Goal: Transaction & Acquisition: Book appointment/travel/reservation

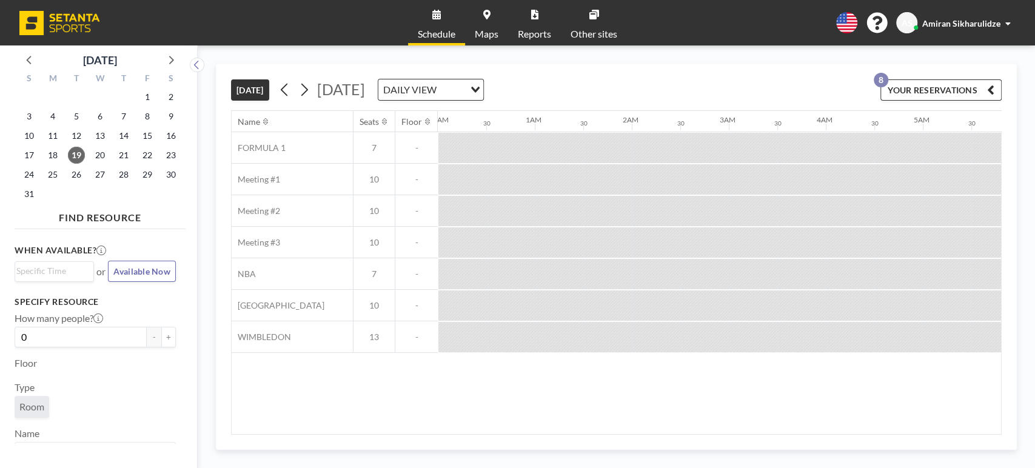
scroll to position [0, 1503]
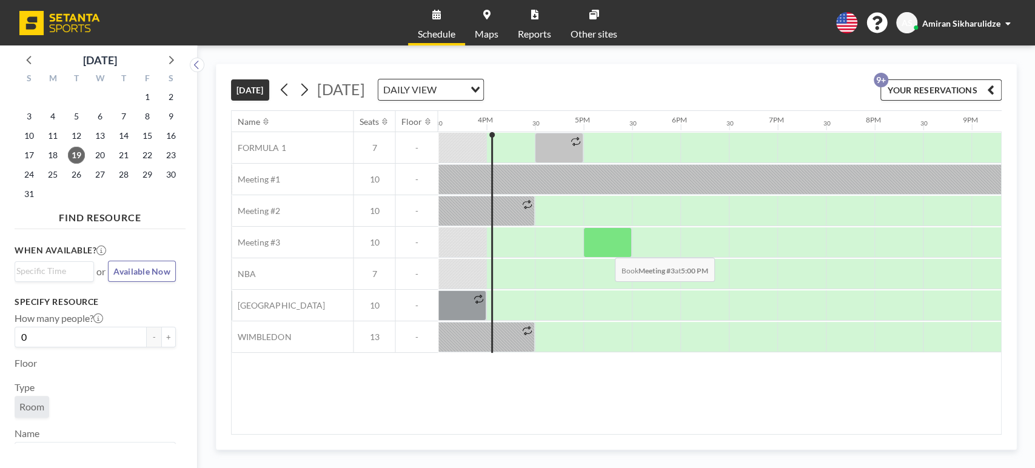
click at [605, 248] on div at bounding box center [607, 242] width 48 height 30
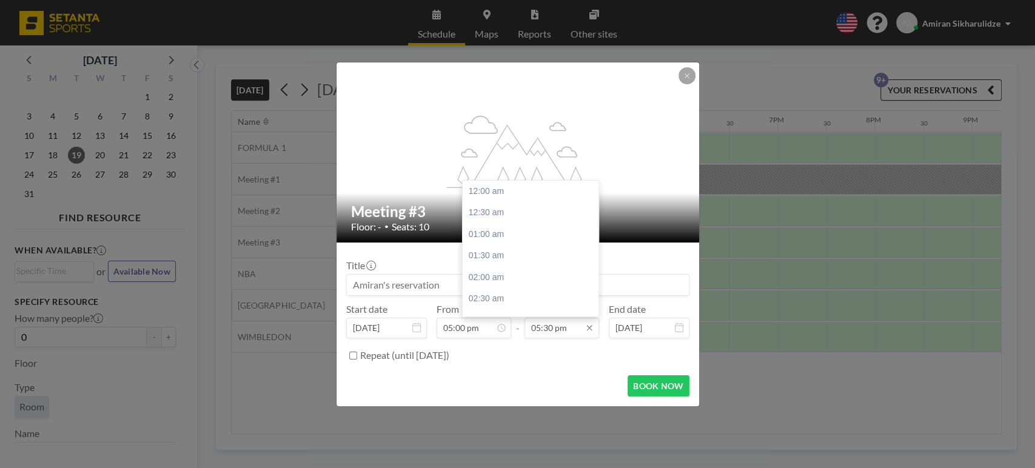
scroll to position [755, 0]
click at [501, 216] on div "06:00 pm" at bounding box center [533, 213] width 143 height 22
type input "06:00 pm"
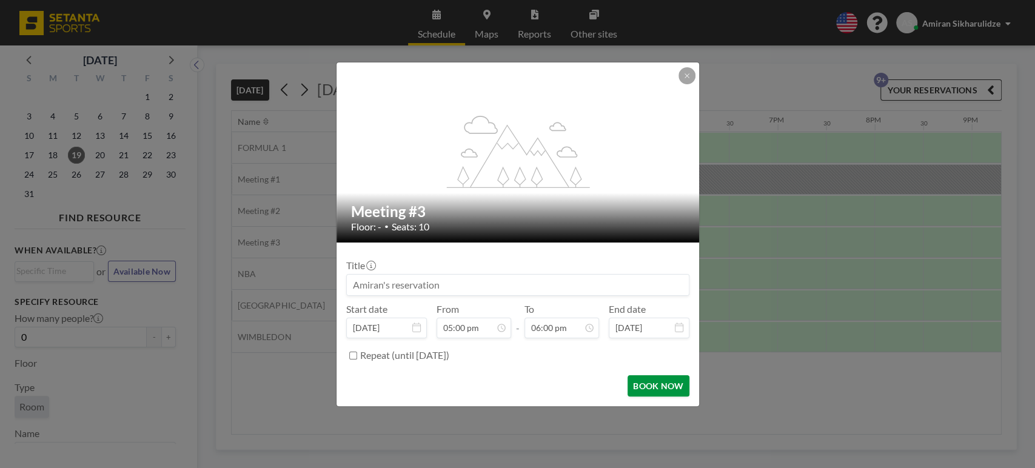
click at [661, 382] on button "BOOK NOW" at bounding box center [657, 385] width 61 height 21
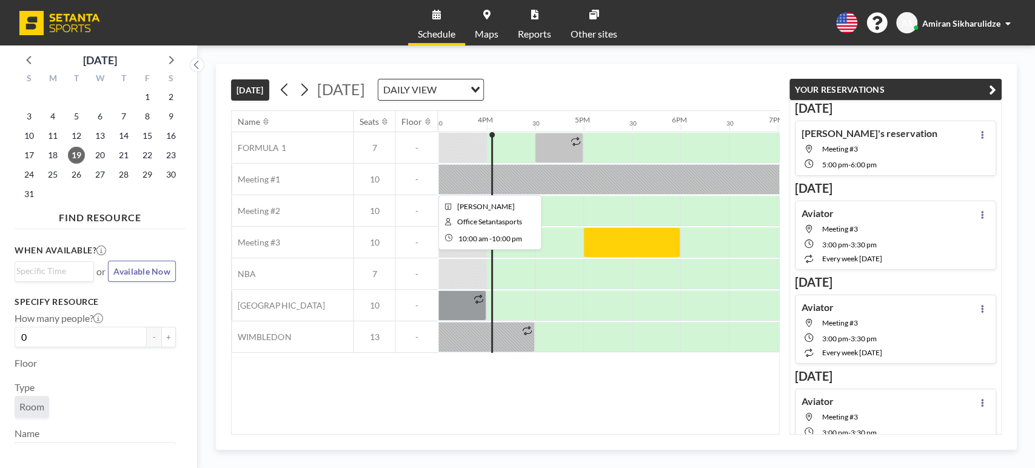
click at [660, 184] on div at bounding box center [486, 179] width 1164 height 30
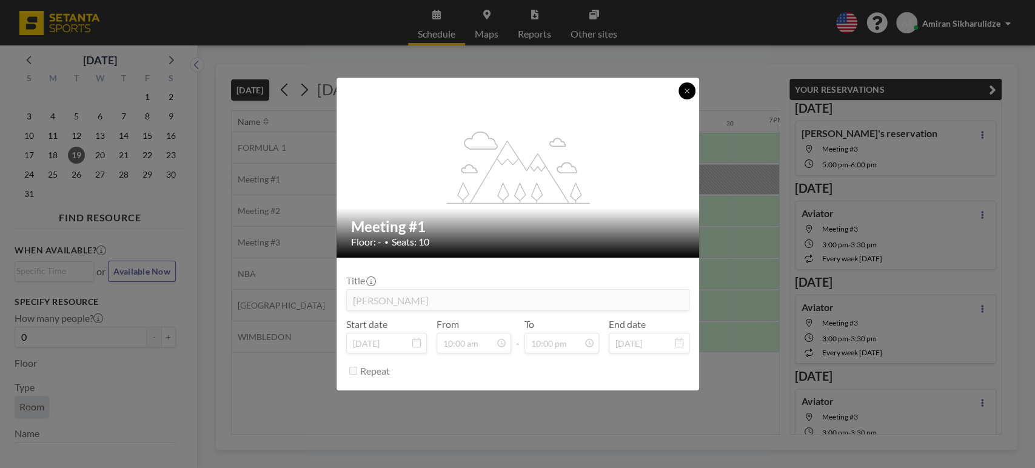
click at [684, 92] on icon at bounding box center [686, 90] width 4 height 4
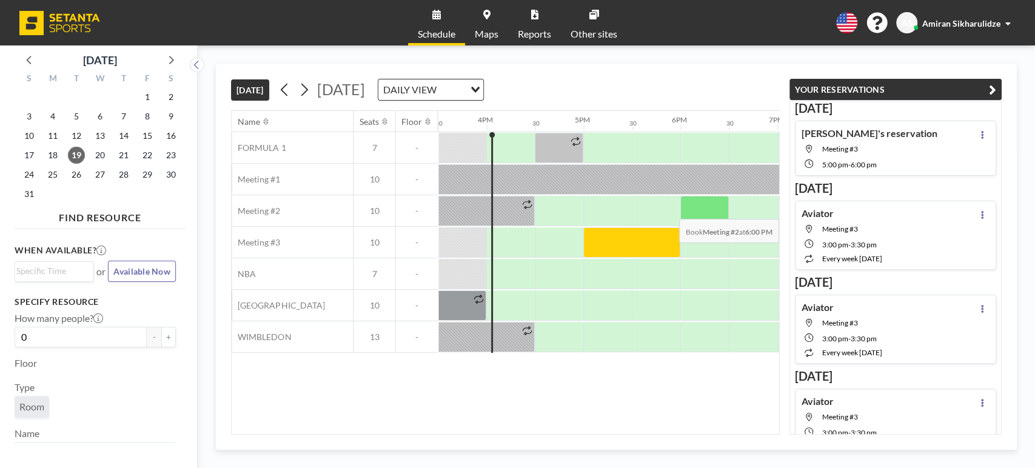
click at [696, 209] on div at bounding box center [704, 211] width 48 height 30
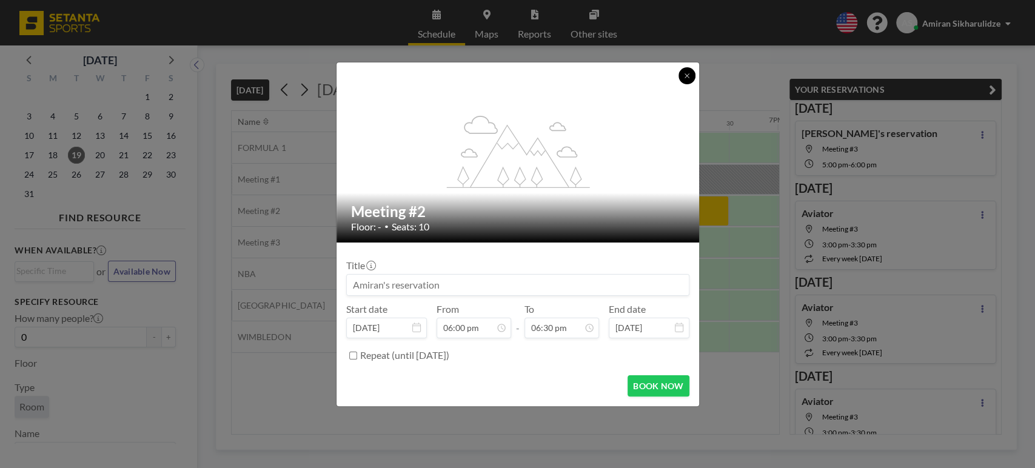
click at [688, 76] on icon at bounding box center [686, 75] width 7 height 7
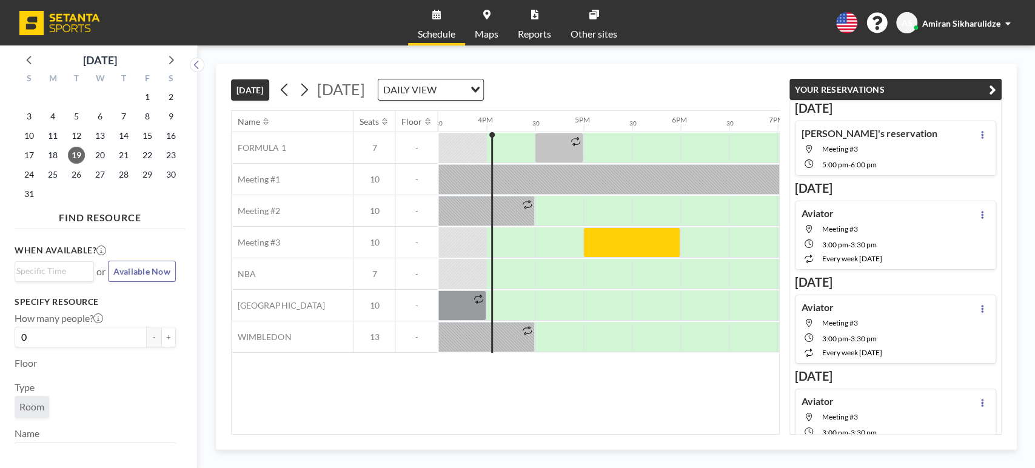
click at [993, 88] on icon "button" at bounding box center [991, 89] width 7 height 15
